Goal: Book appointment/travel/reservation

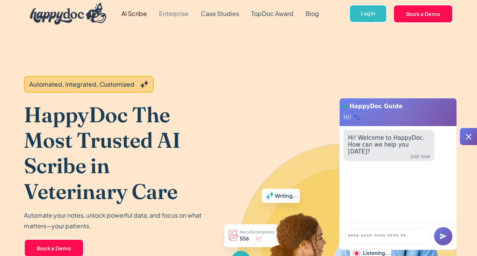
click at [163, 13] on link "Enterprise" at bounding box center [174, 13] width 42 height 27
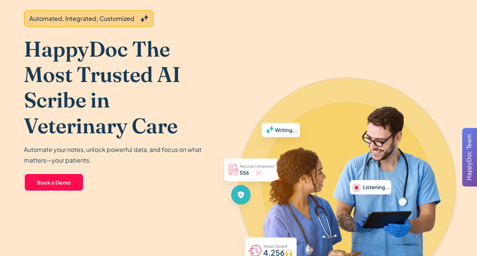
scroll to position [76, 0]
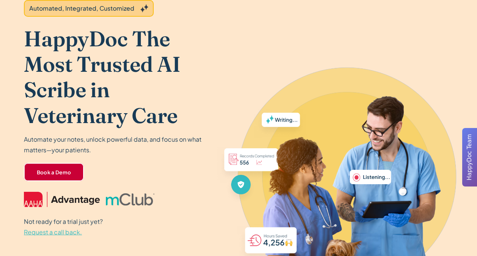
click at [35, 177] on link "Book a Demo" at bounding box center [54, 172] width 60 height 18
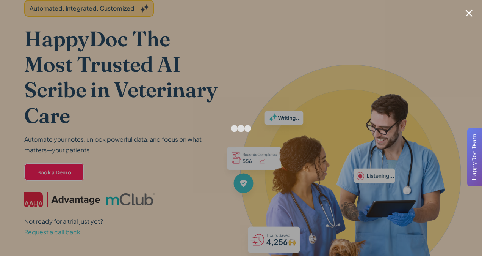
click at [467, 12] on div at bounding box center [469, 12] width 7 height 7
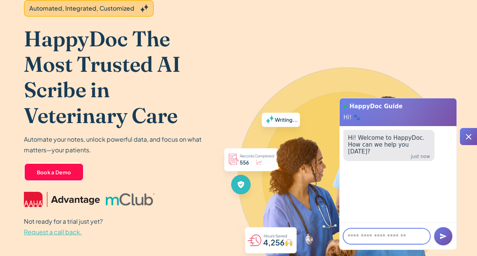
scroll to position [0, 0]
